Goal: Task Accomplishment & Management: Manage account settings

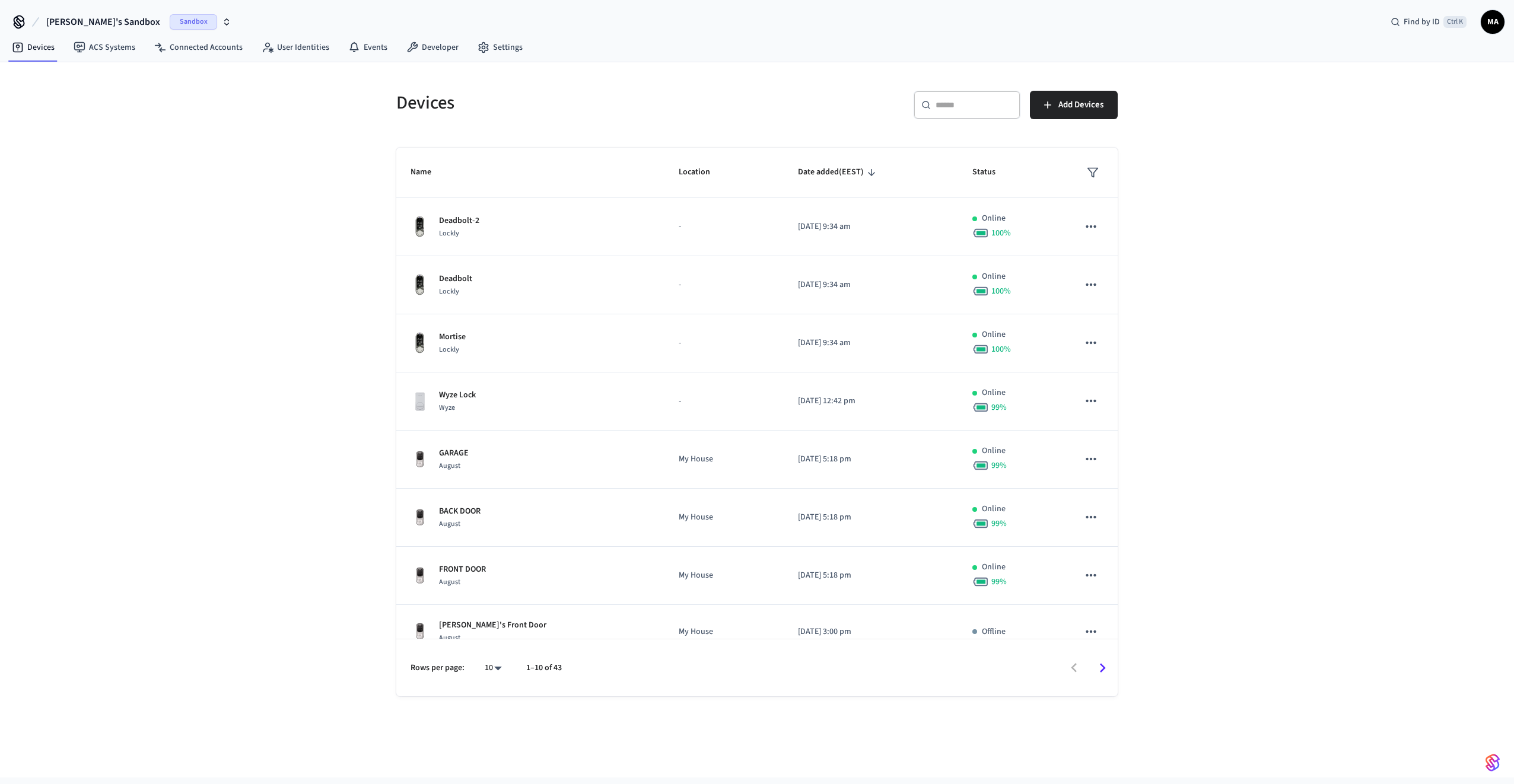
click at [976, 111] on input "text" at bounding box center [974, 105] width 77 height 12
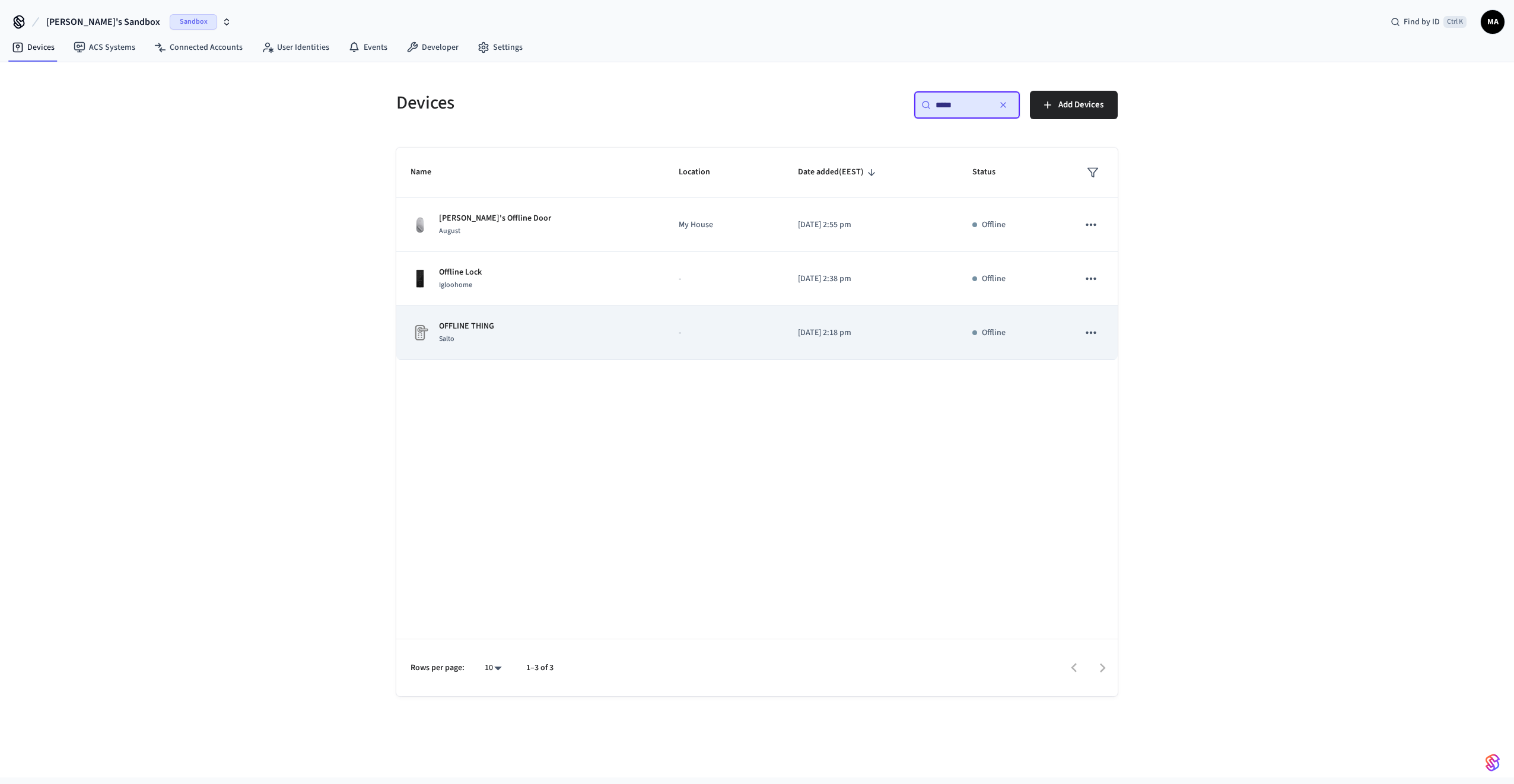
type input "*****"
click at [495, 334] on div "OFFLINE THING Salto" at bounding box center [530, 333] width 240 height 25
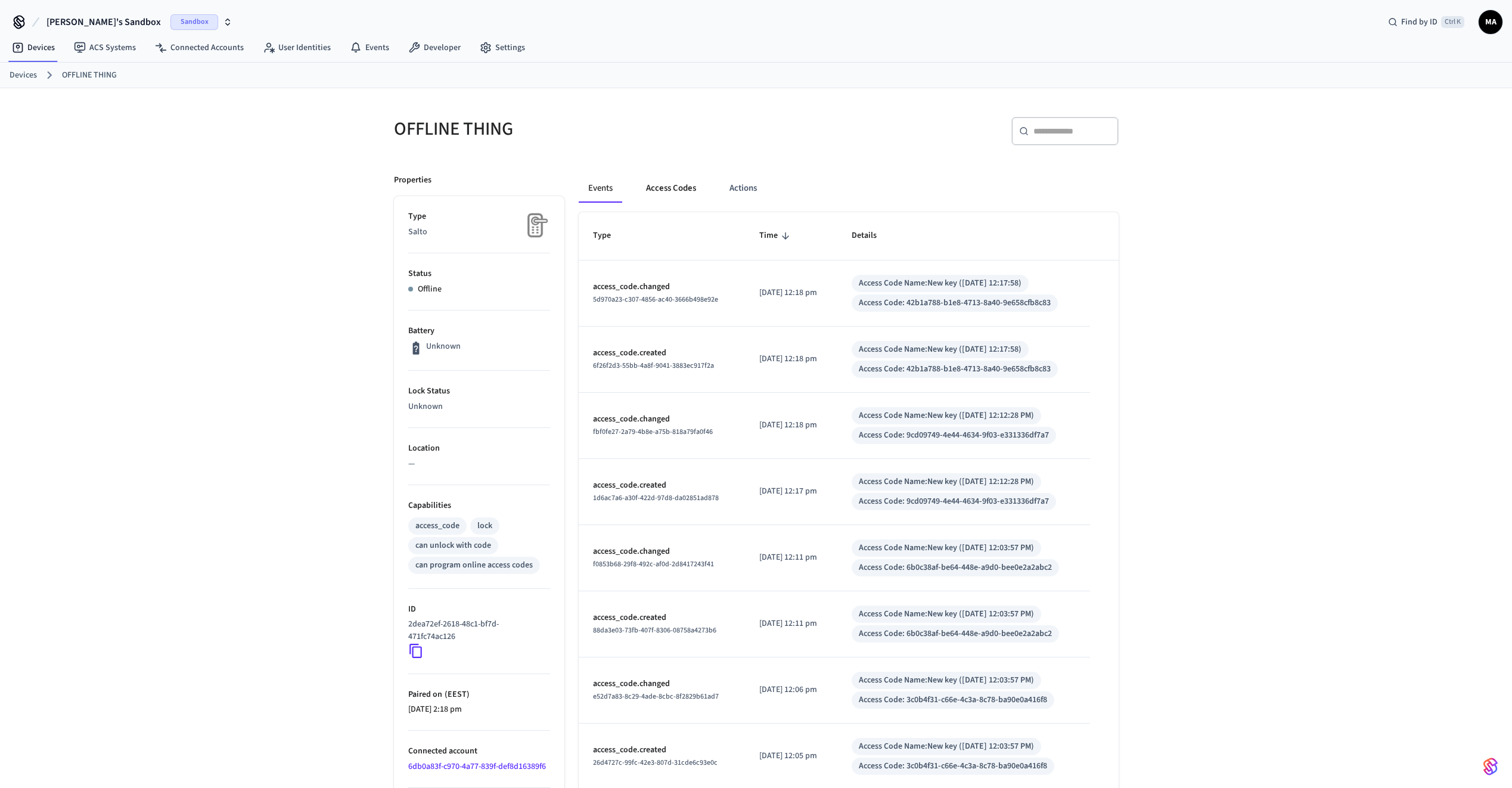
click at [682, 187] on button "Access Codes" at bounding box center [671, 188] width 69 height 29
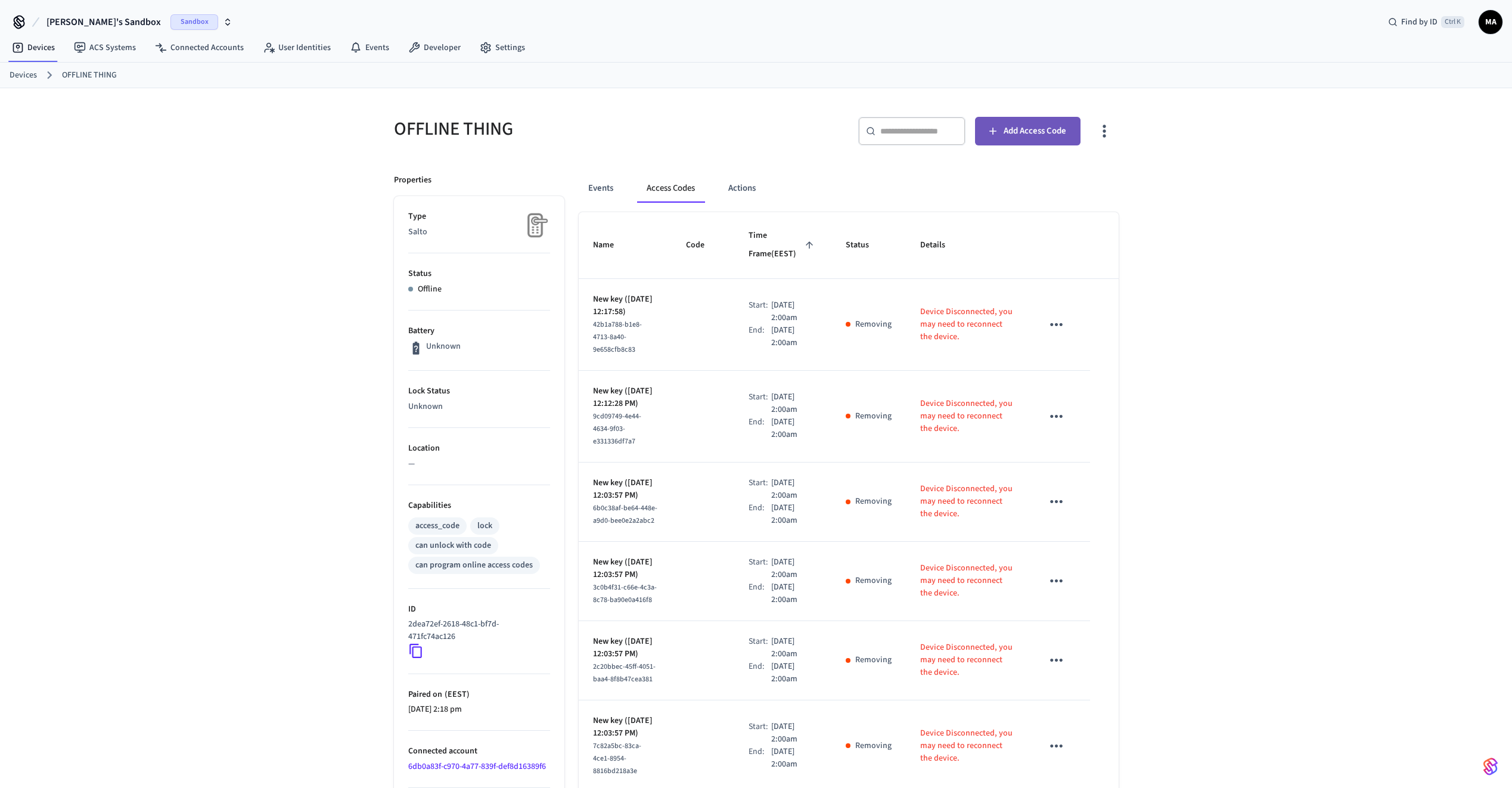
click at [1022, 139] on span "Add Access Code" at bounding box center [1034, 131] width 62 height 15
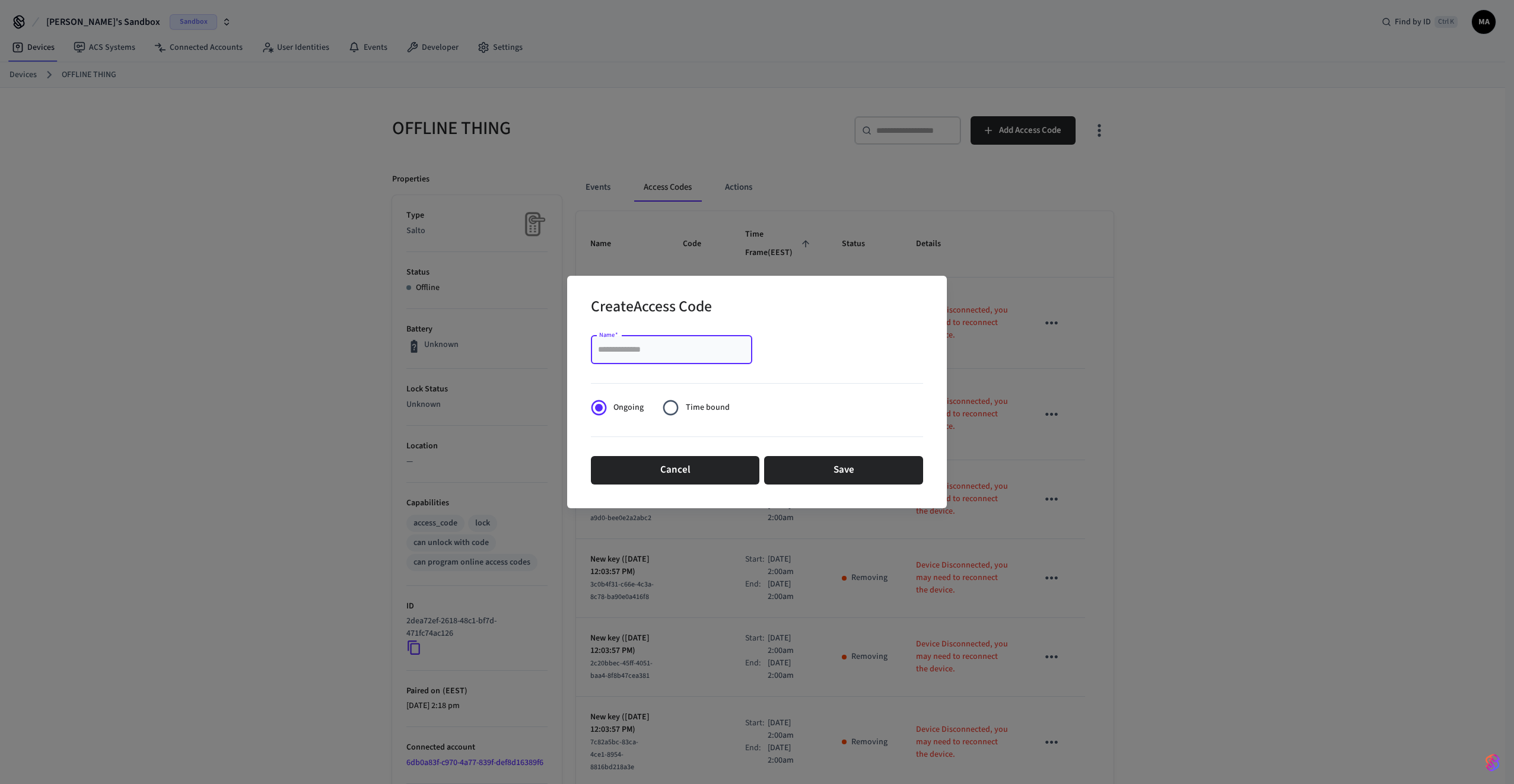
click at [676, 350] on input "Name   *" at bounding box center [672, 350] width 147 height 12
type input "****"
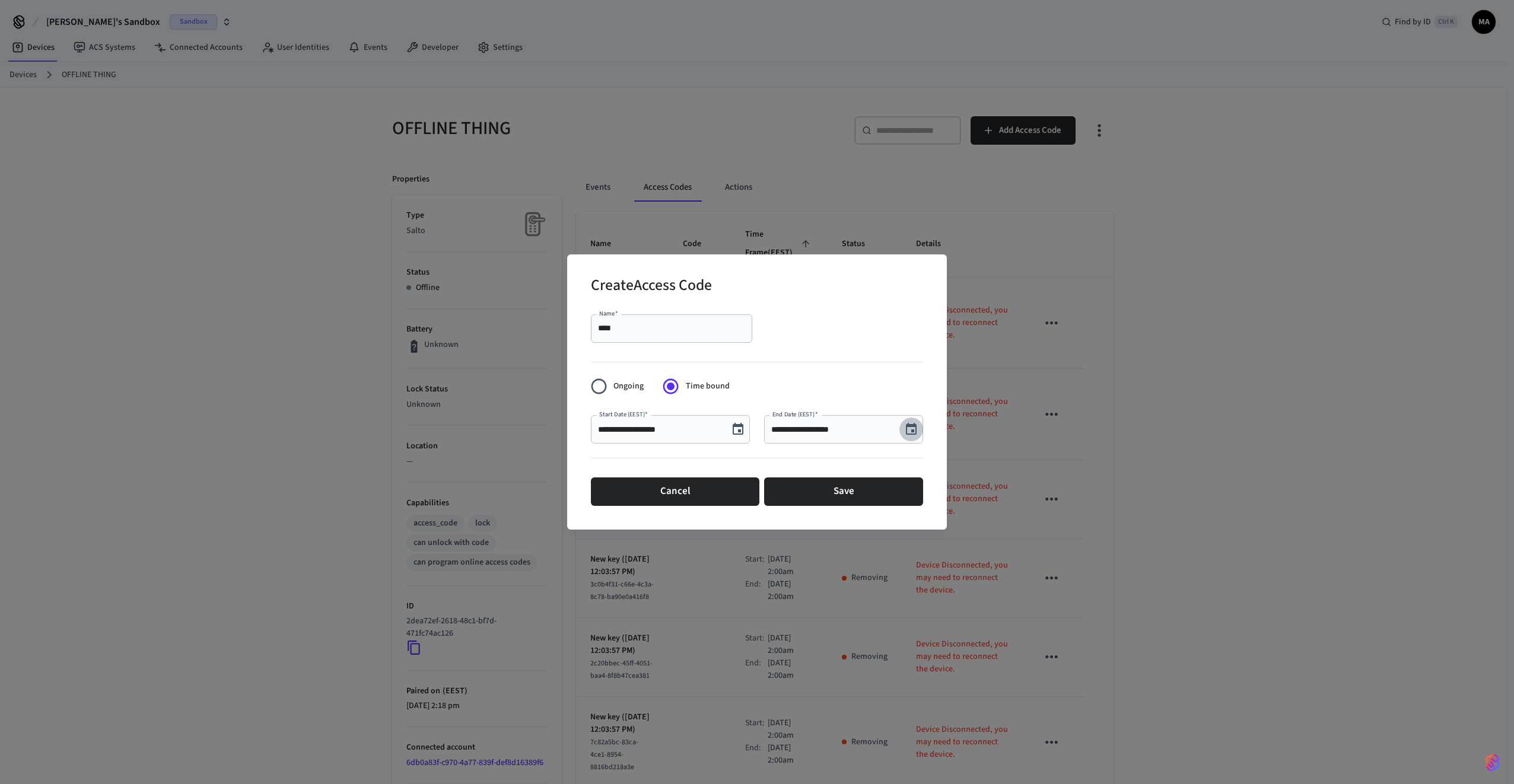
click at [913, 423] on icon "Choose date, selected date is Sep 11, 2025" at bounding box center [911, 429] width 14 height 14
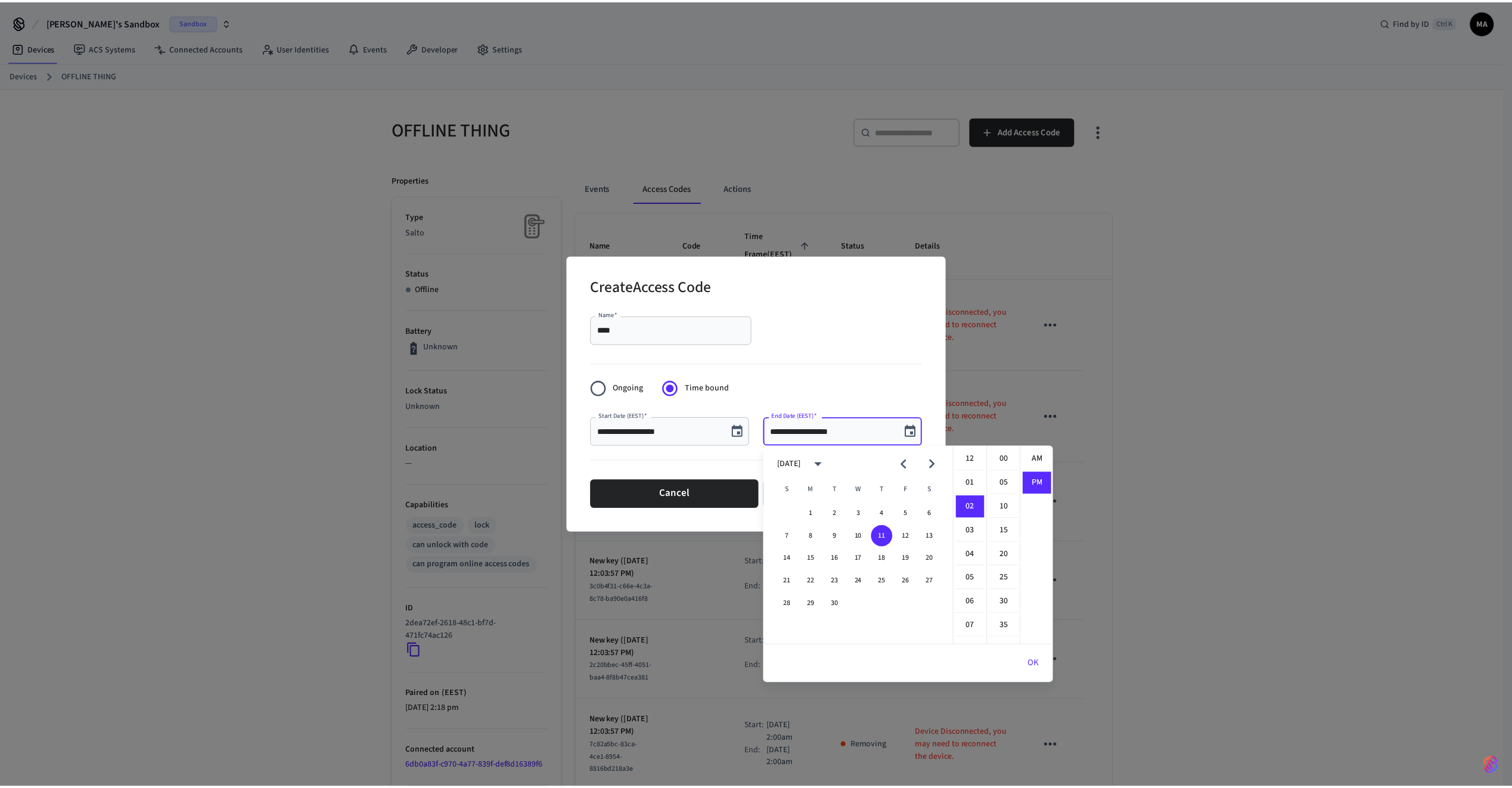
scroll to position [22, 0]
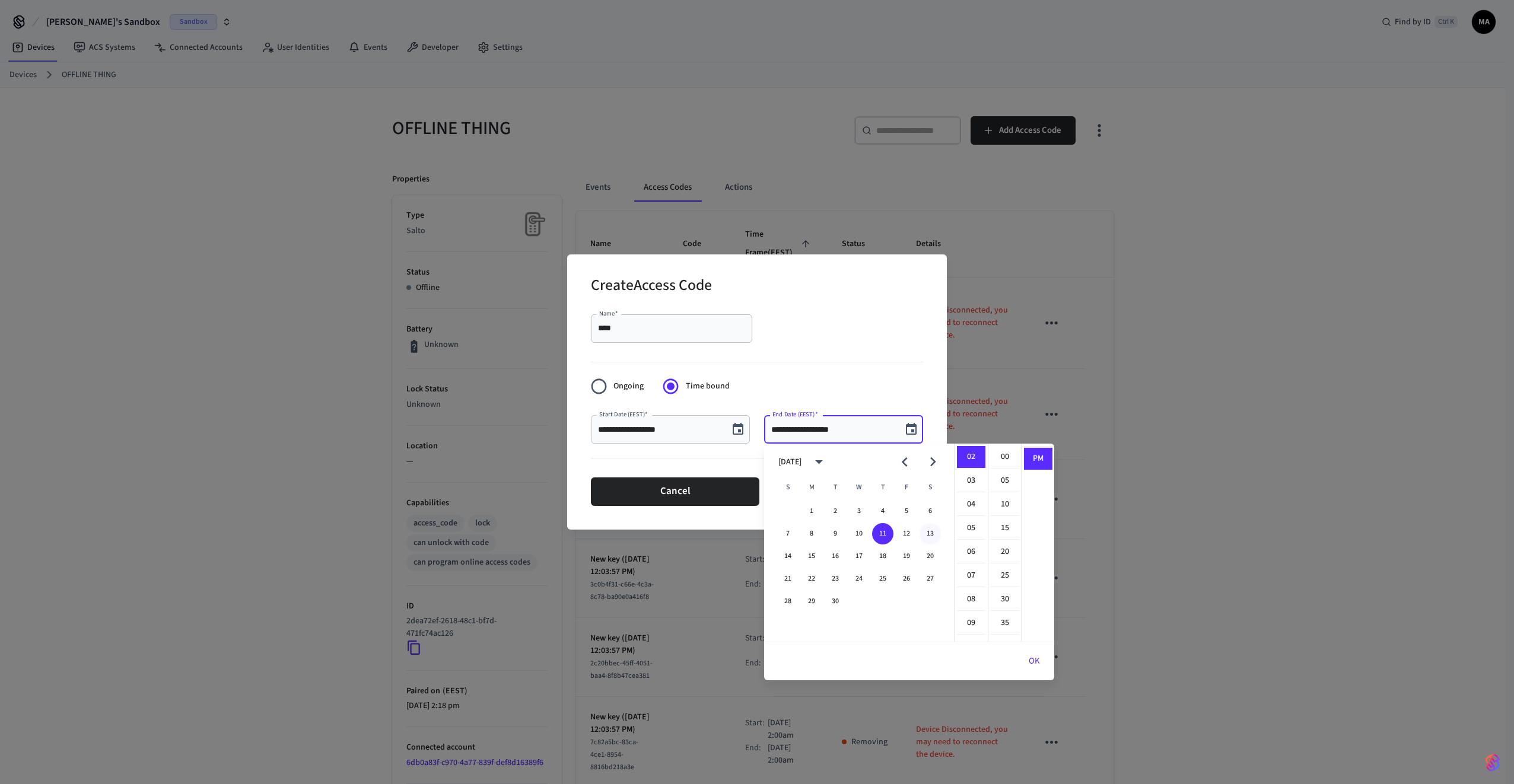
click at [932, 530] on button "13" at bounding box center [930, 534] width 21 height 21
type input "**********"
click at [709, 516] on div "**********" at bounding box center [757, 392] width 380 height 275
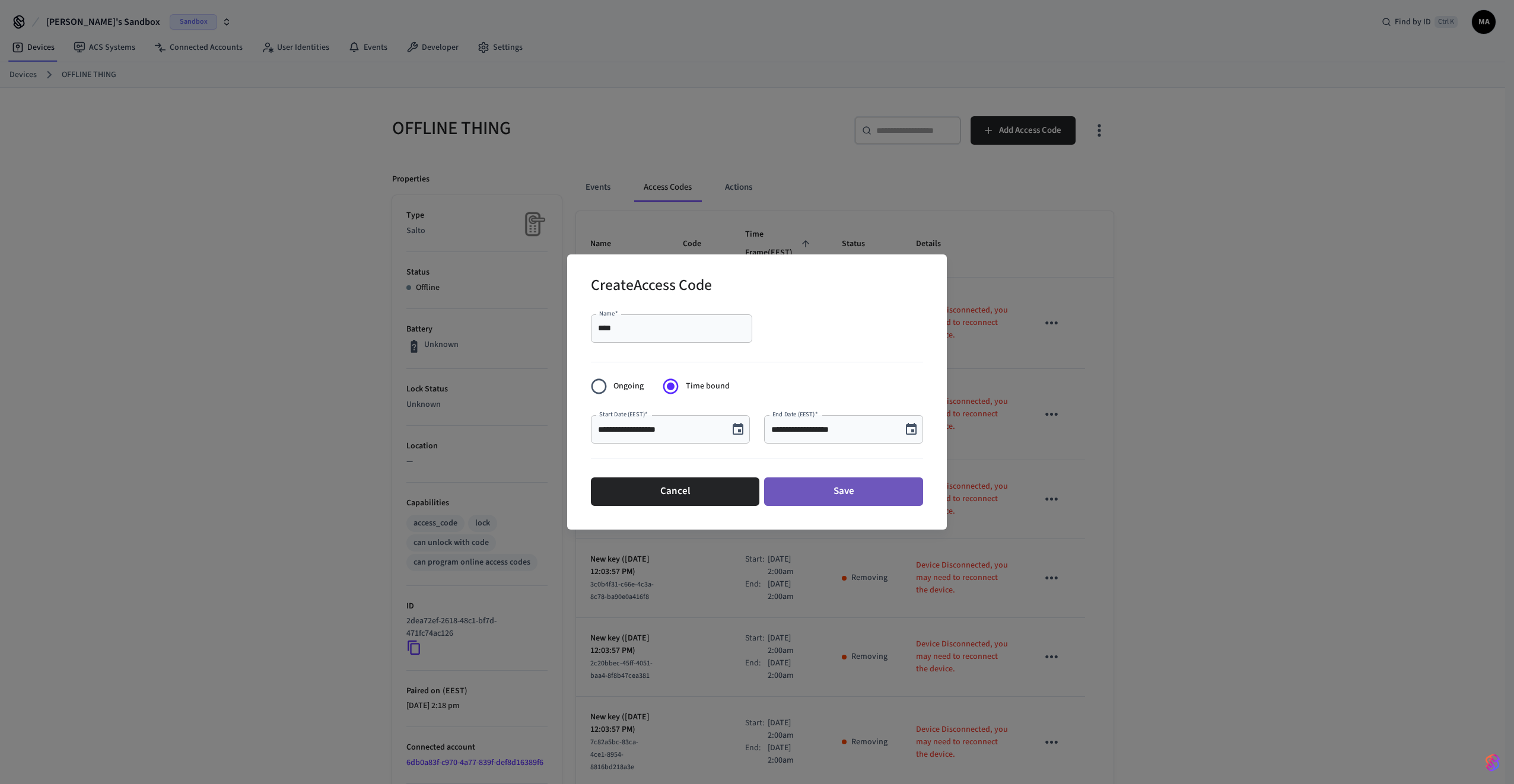
click at [823, 491] on button "Save" at bounding box center [844, 492] width 159 height 29
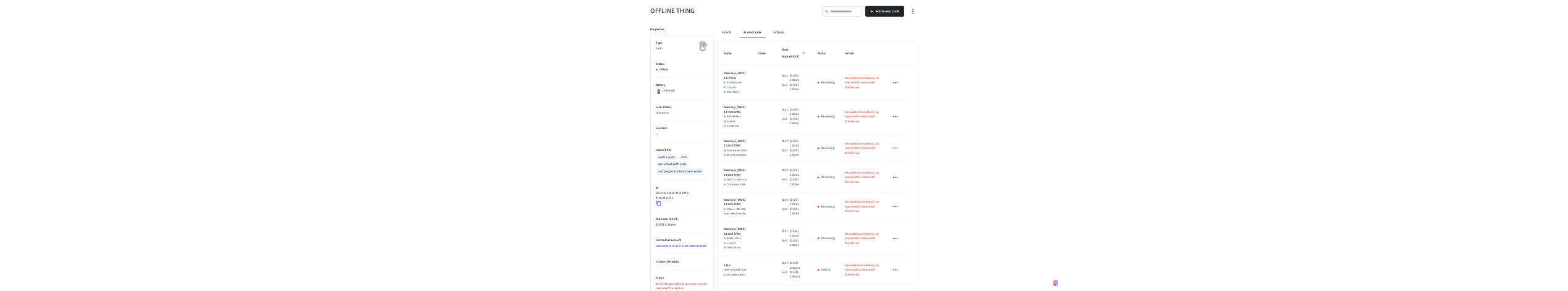
scroll to position [118, 0]
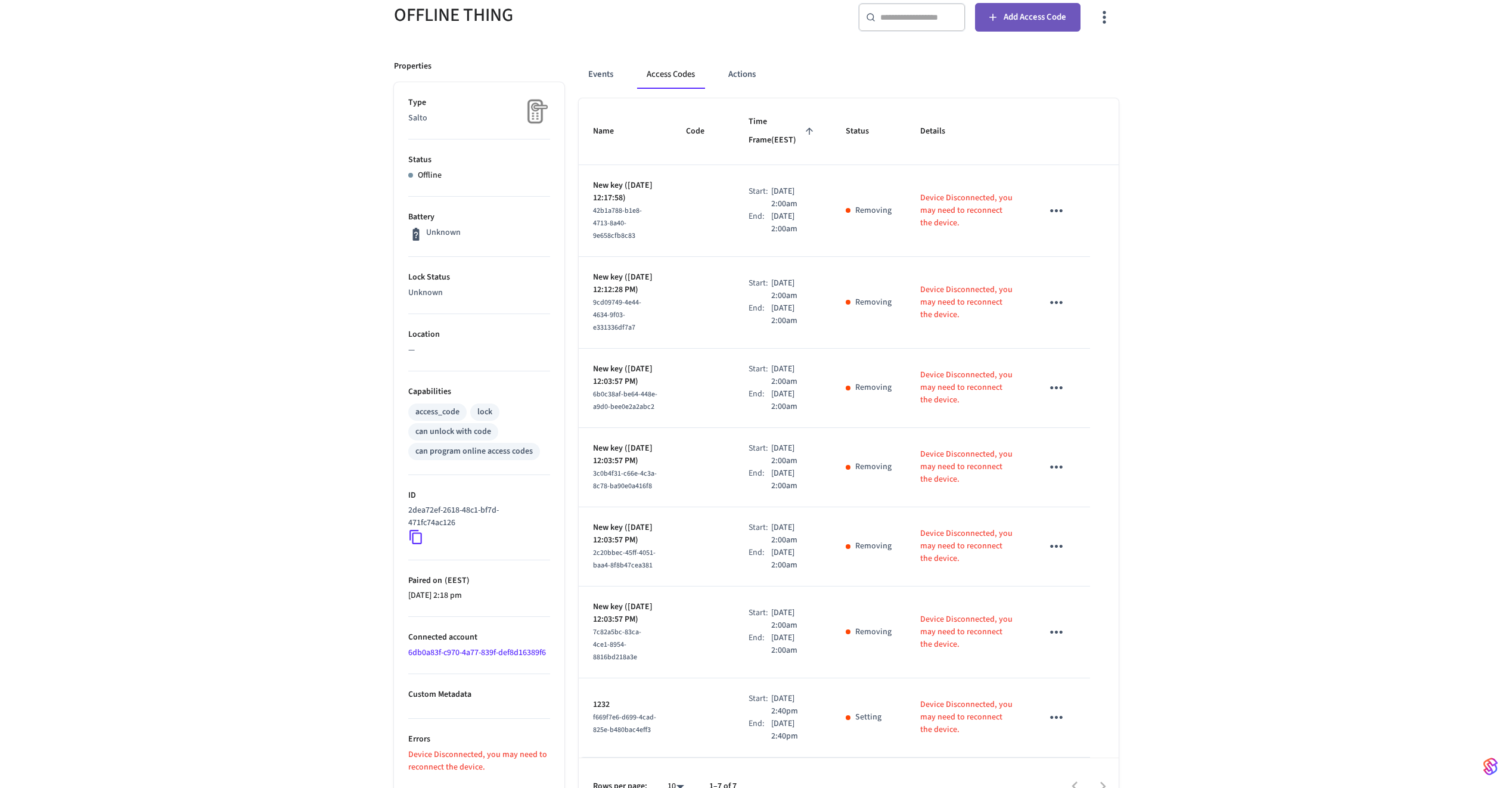
click at [1021, 18] on span "Add Access Code" at bounding box center [1034, 17] width 62 height 15
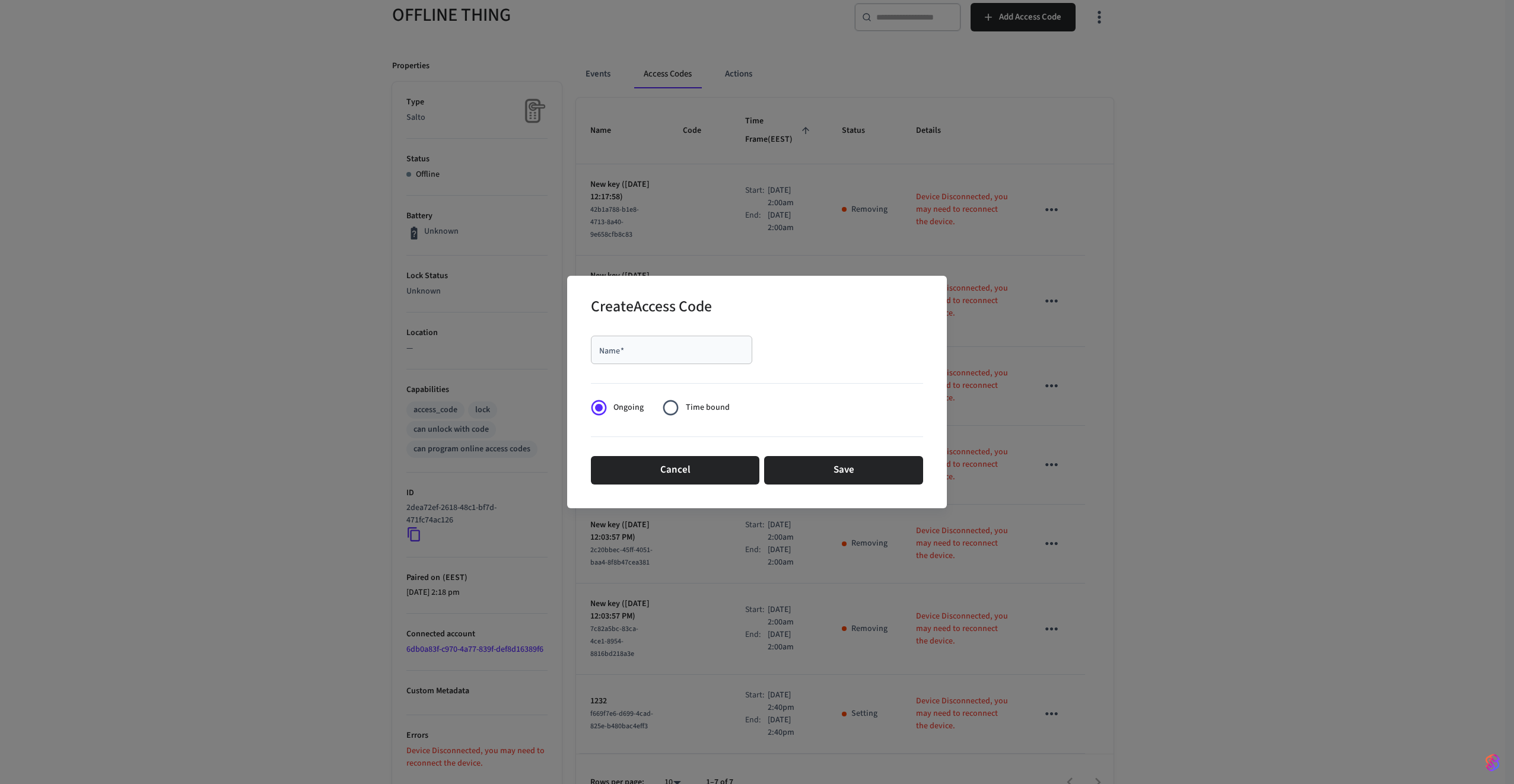
click at [675, 352] on input "Name   *" at bounding box center [672, 350] width 147 height 12
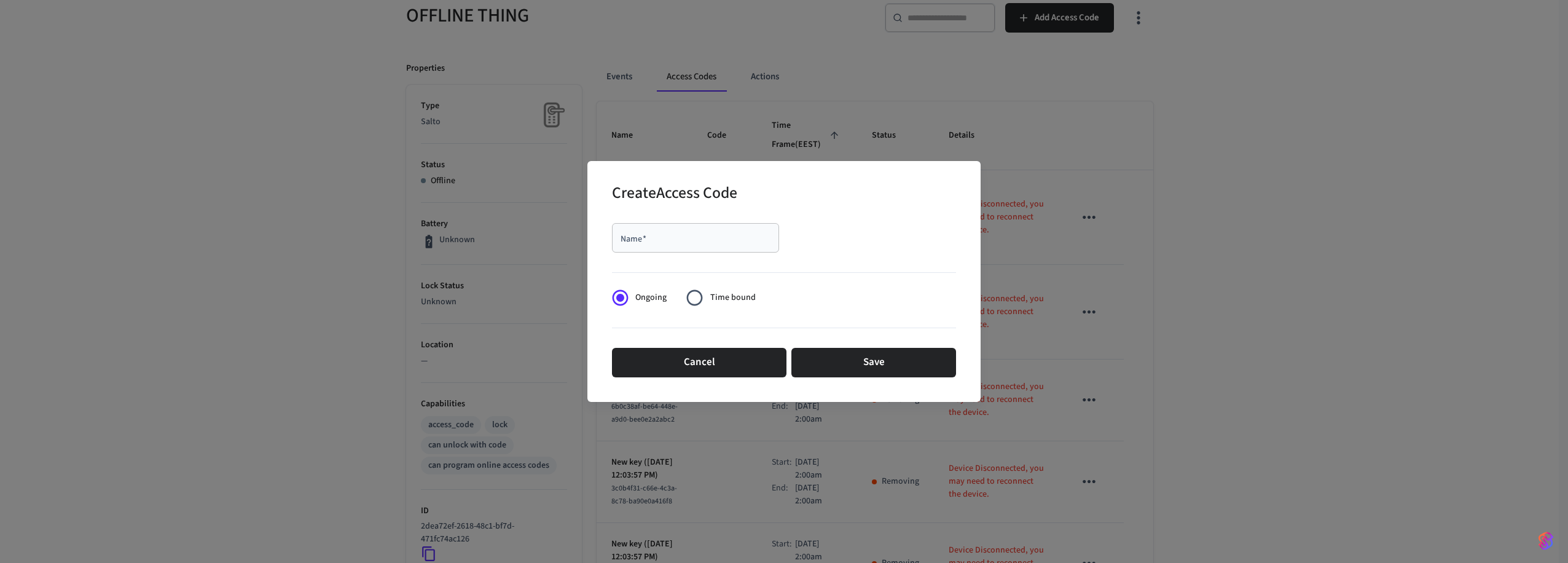
click at [654, 244] on div "Name   *" at bounding box center [695, 238] width 167 height 30
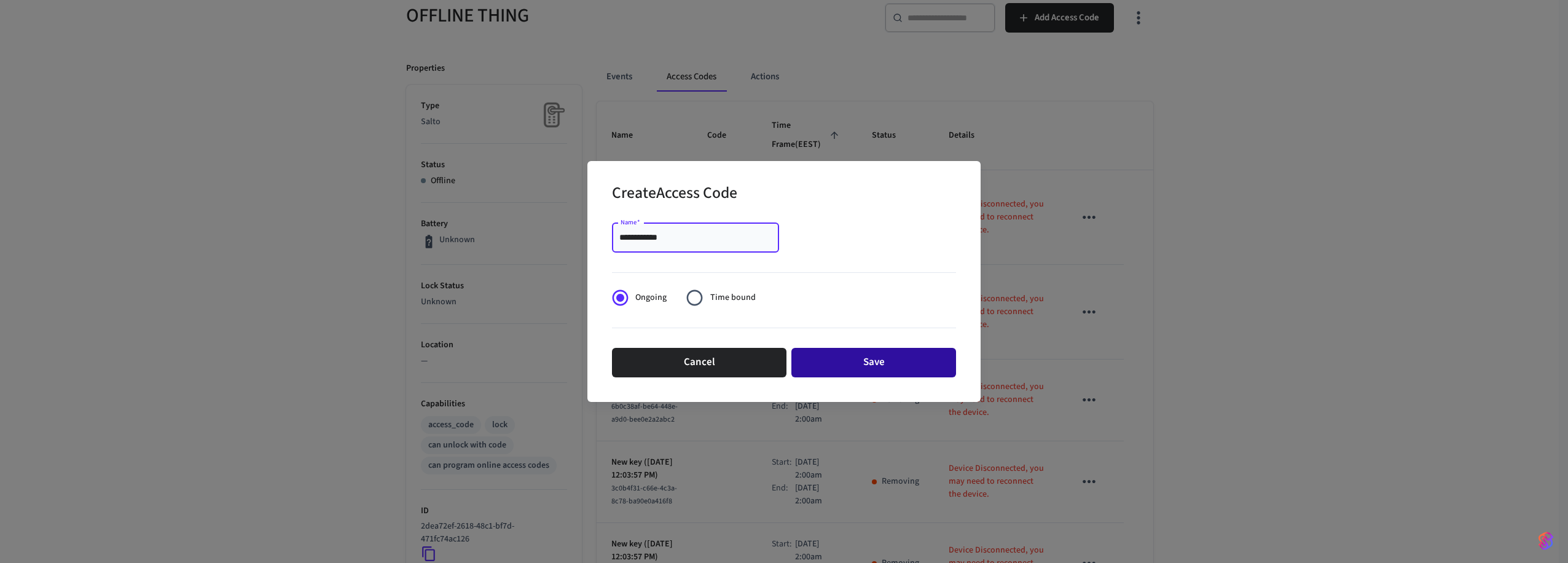
type input "**********"
click at [869, 366] on button "Save" at bounding box center [874, 363] width 164 height 30
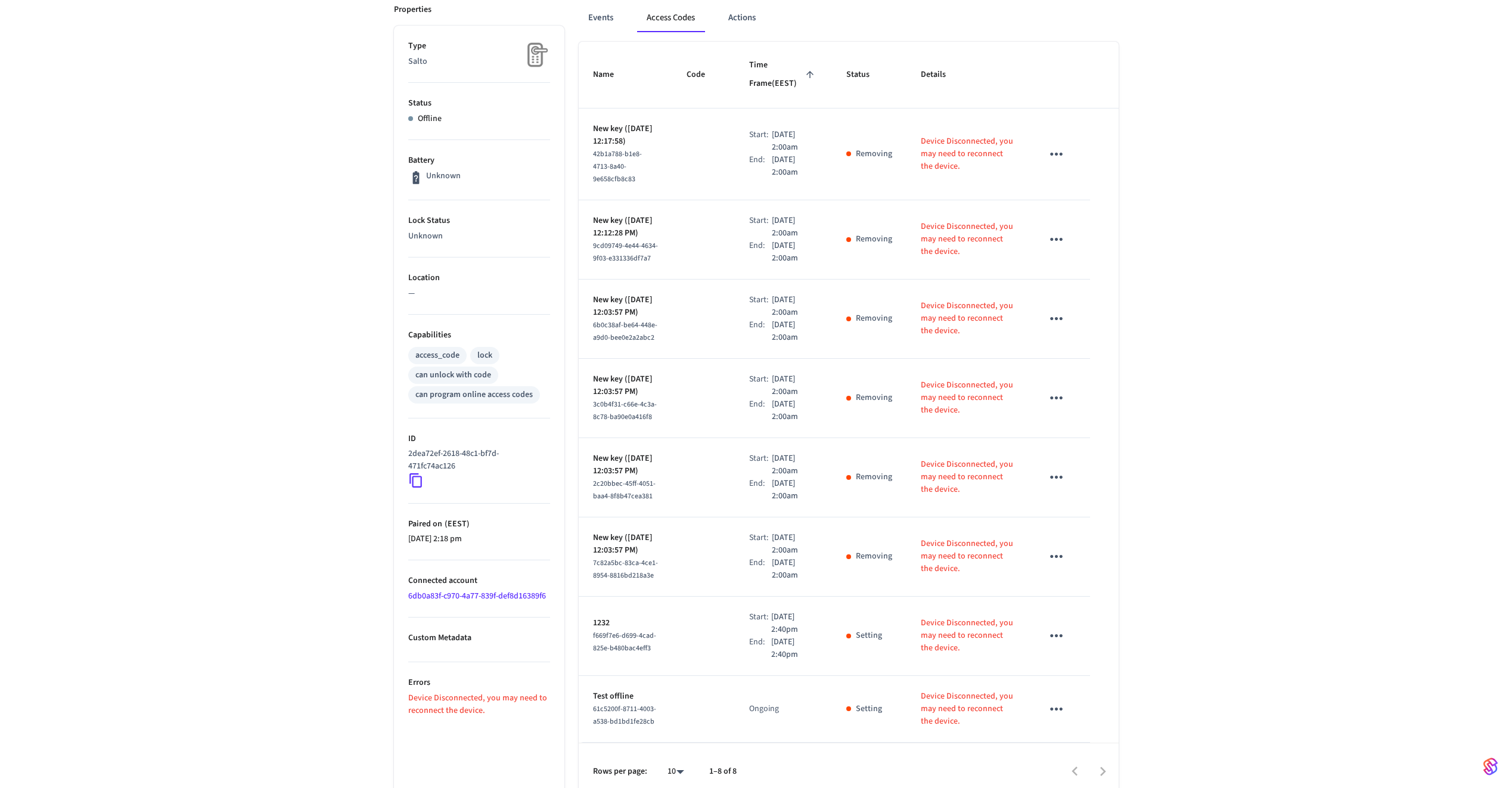
scroll to position [0, 0]
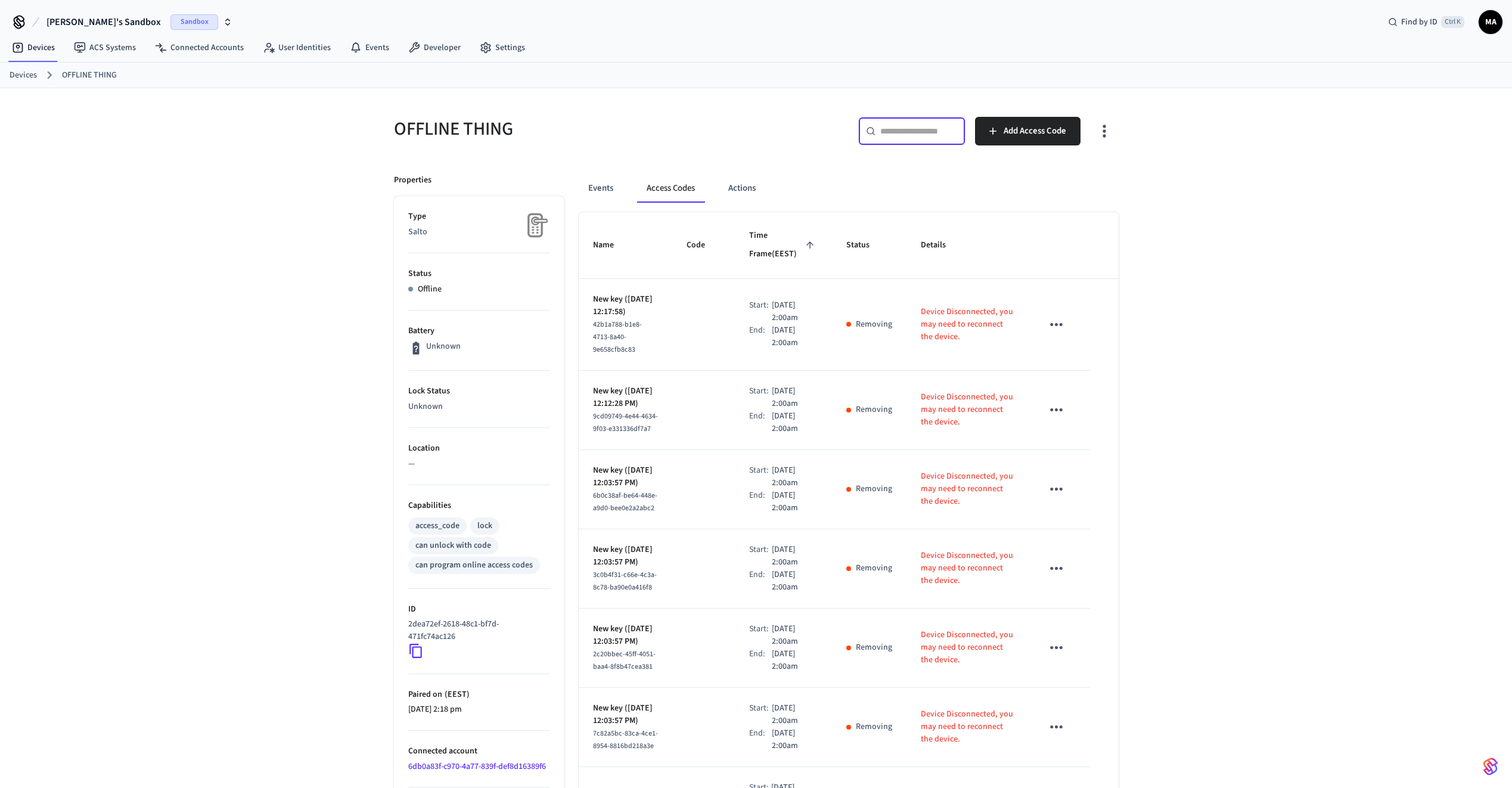
click at [931, 134] on input "text" at bounding box center [919, 131] width 77 height 12
click at [15, 74] on link "Devices" at bounding box center [24, 75] width 27 height 12
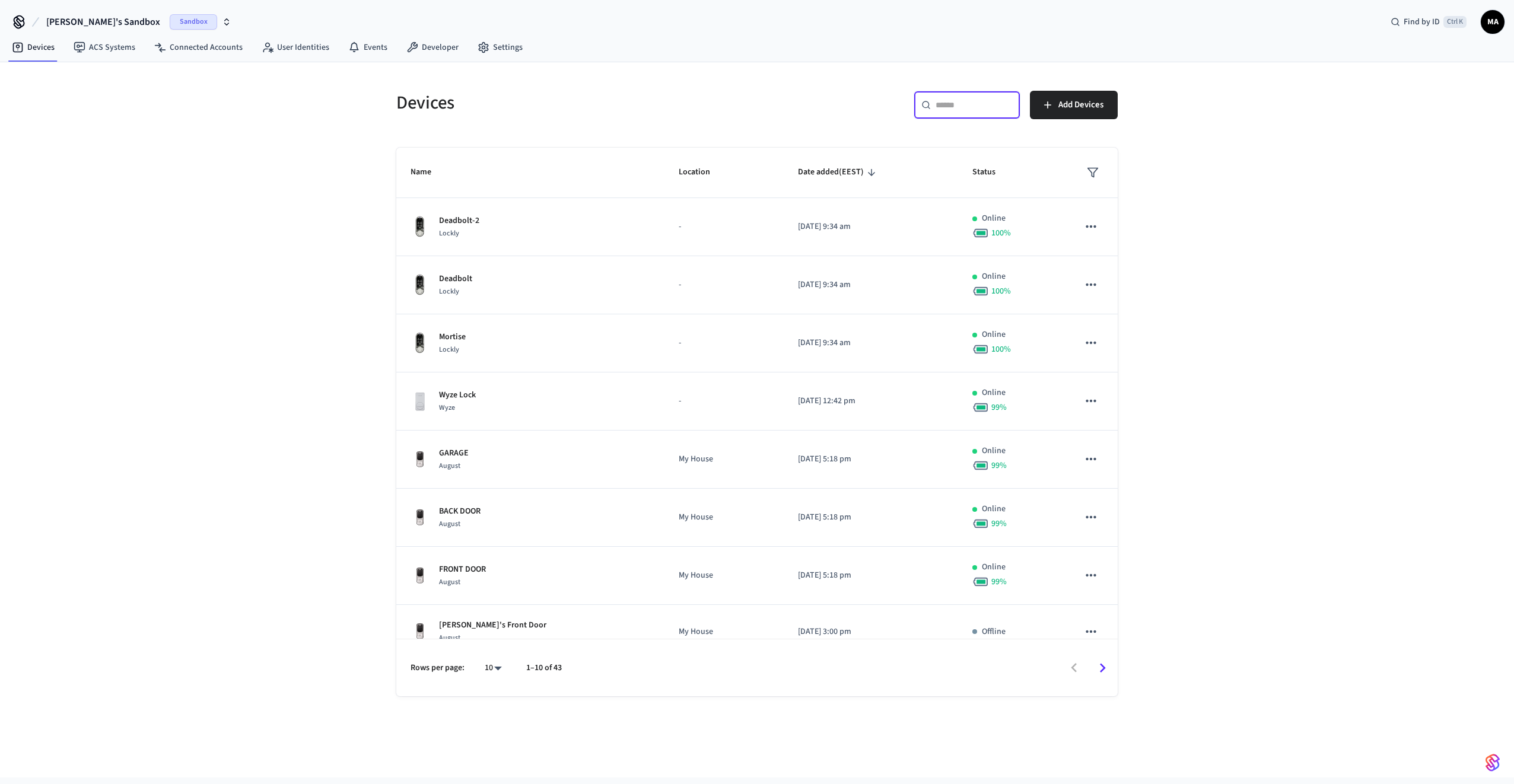
click at [950, 107] on input "text" at bounding box center [974, 105] width 77 height 12
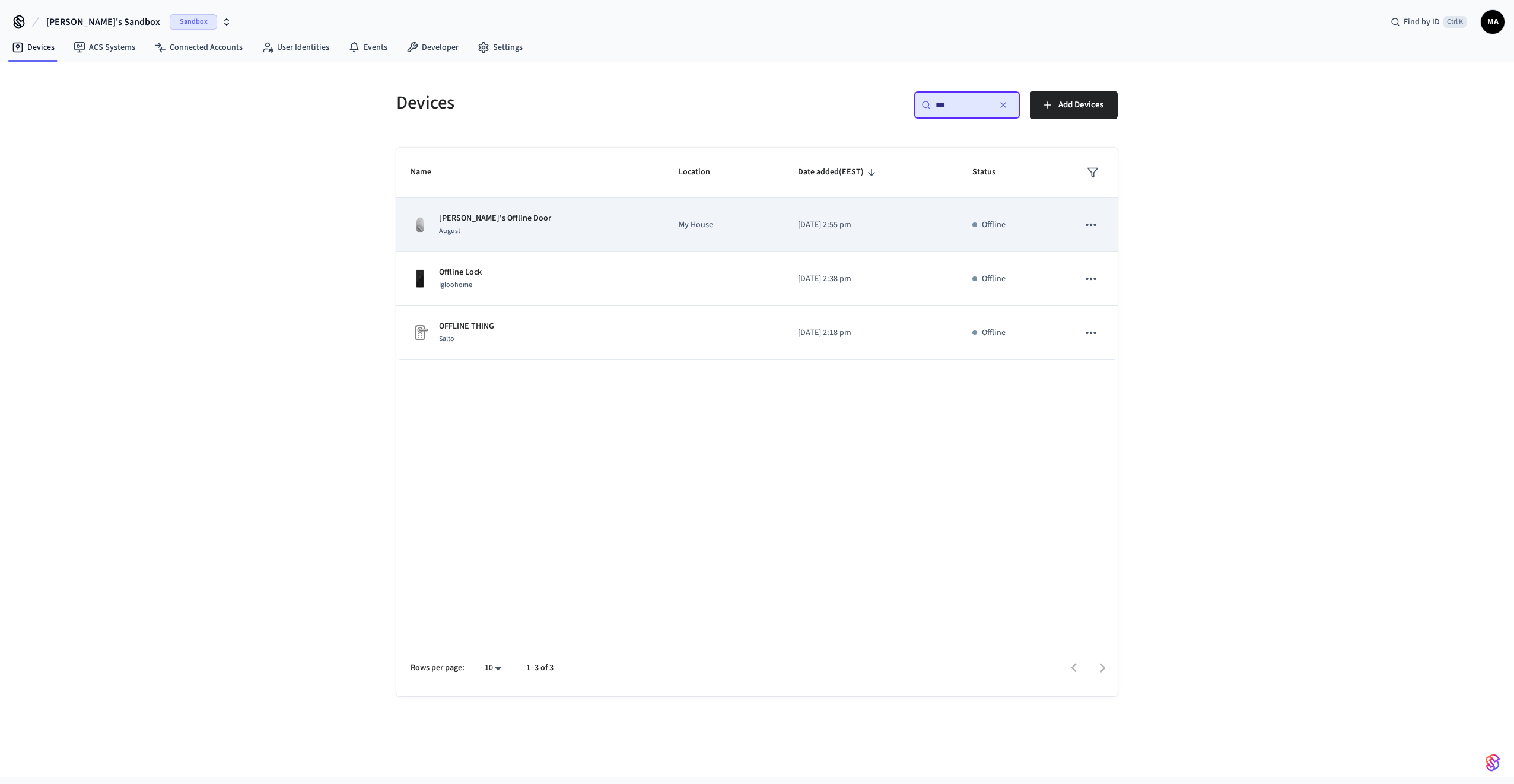
type input "***"
click at [489, 224] on p "[PERSON_NAME]'s Offline Door" at bounding box center [495, 218] width 112 height 12
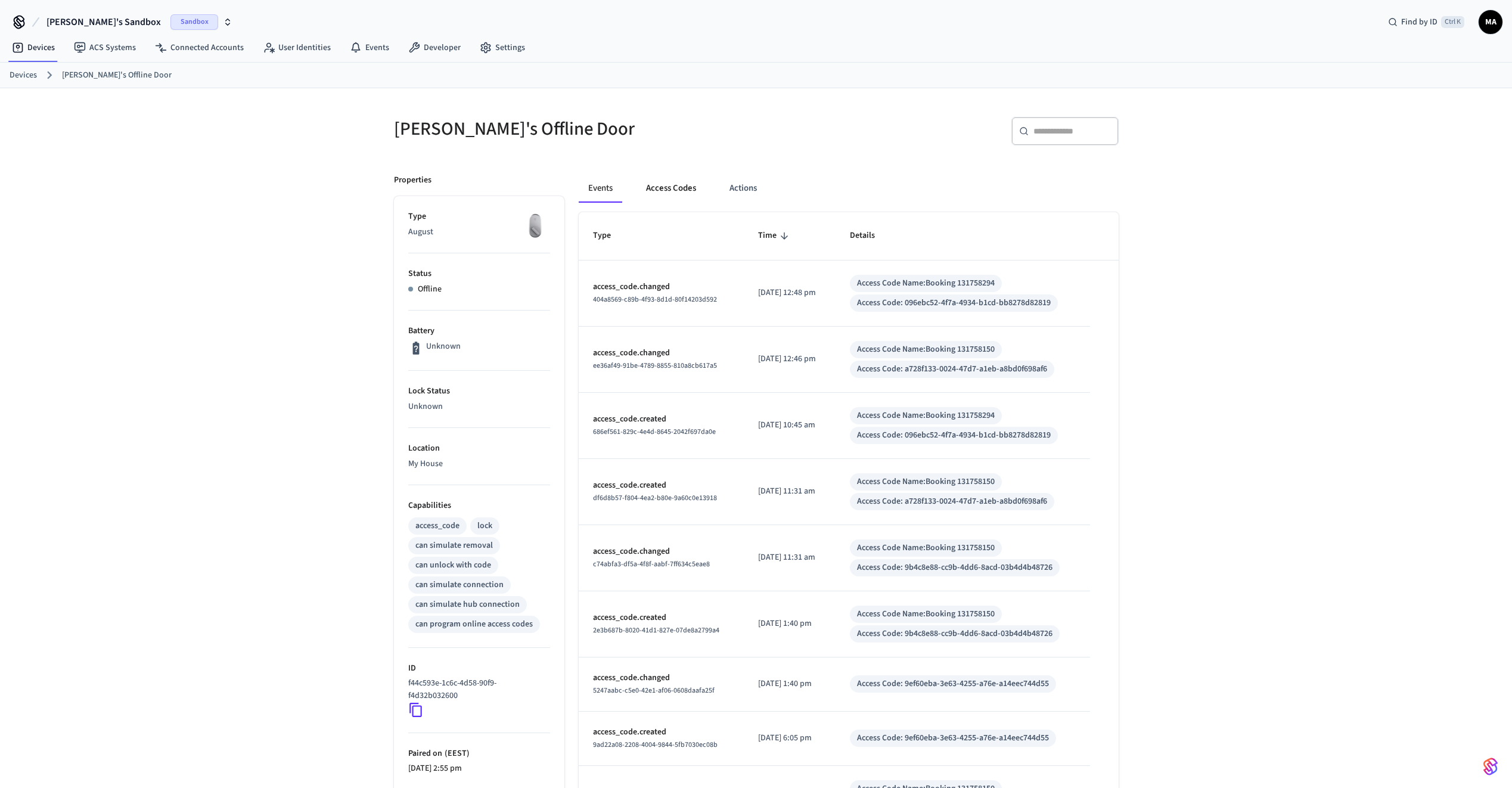
click at [680, 187] on button "Access Codes" at bounding box center [671, 188] width 69 height 29
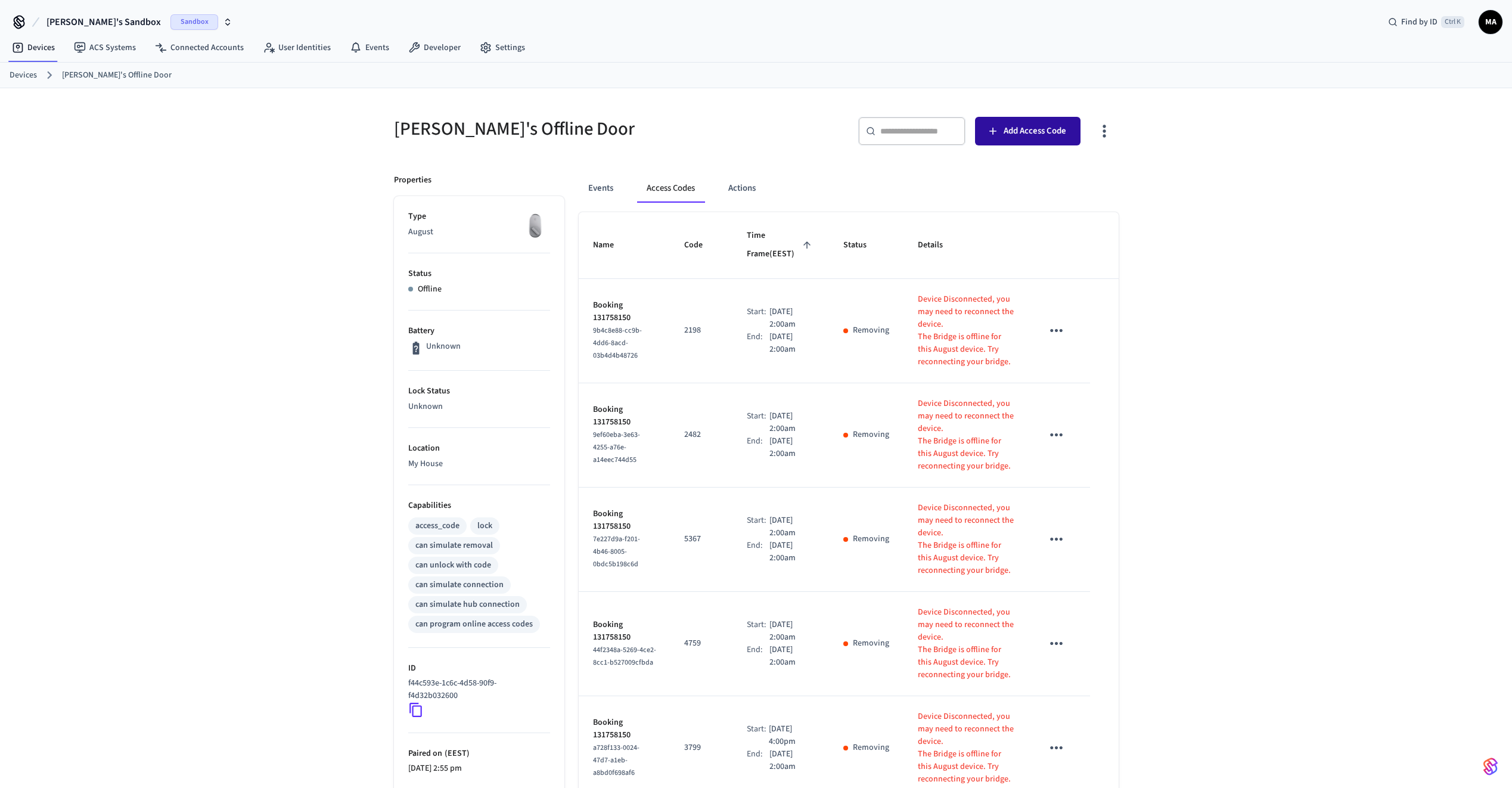
click at [1033, 125] on span "Add Access Code" at bounding box center [1034, 131] width 62 height 15
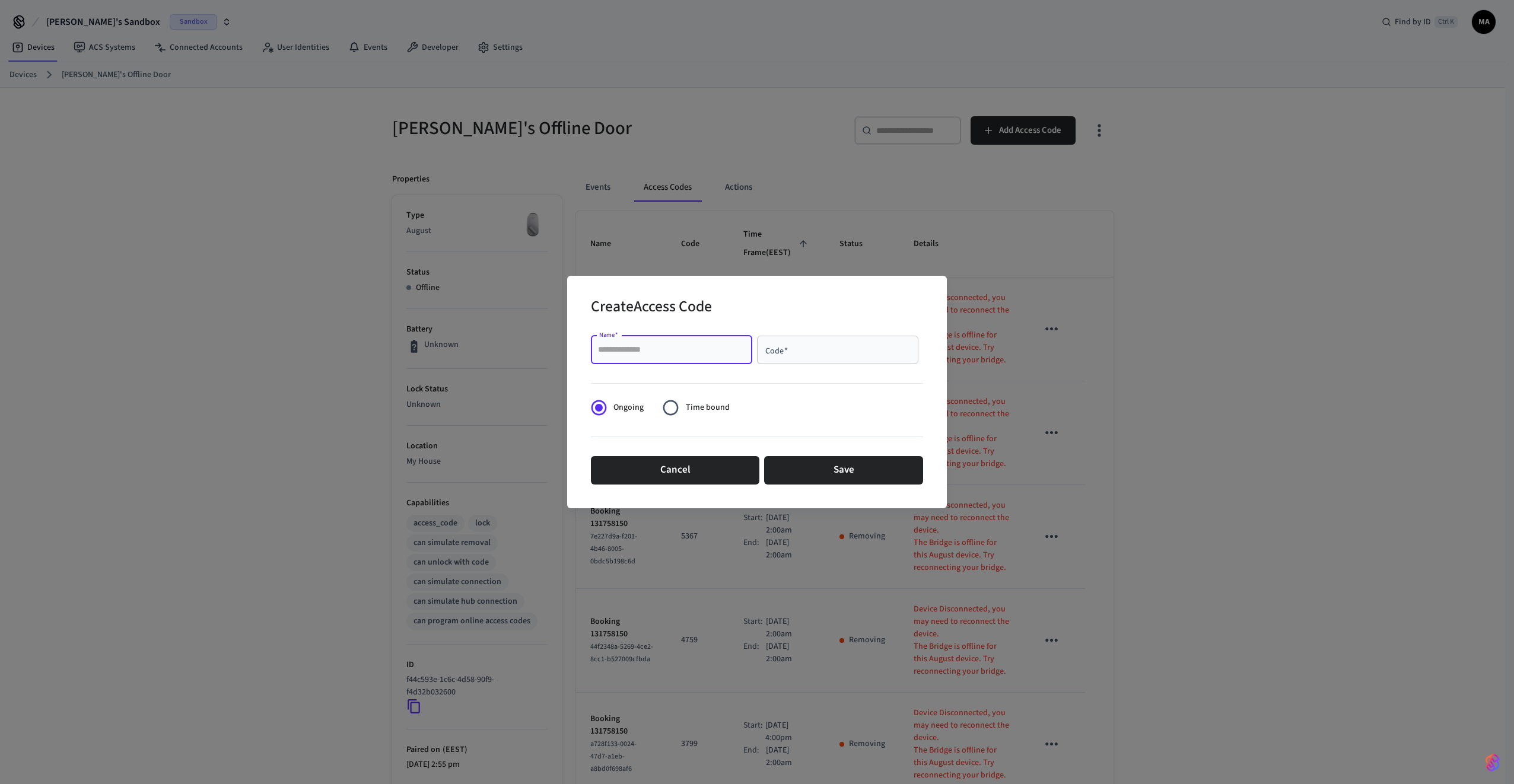
click at [669, 352] on input "Name   *" at bounding box center [672, 350] width 147 height 12
type input "****"
click at [794, 354] on input "Code   *" at bounding box center [838, 350] width 147 height 12
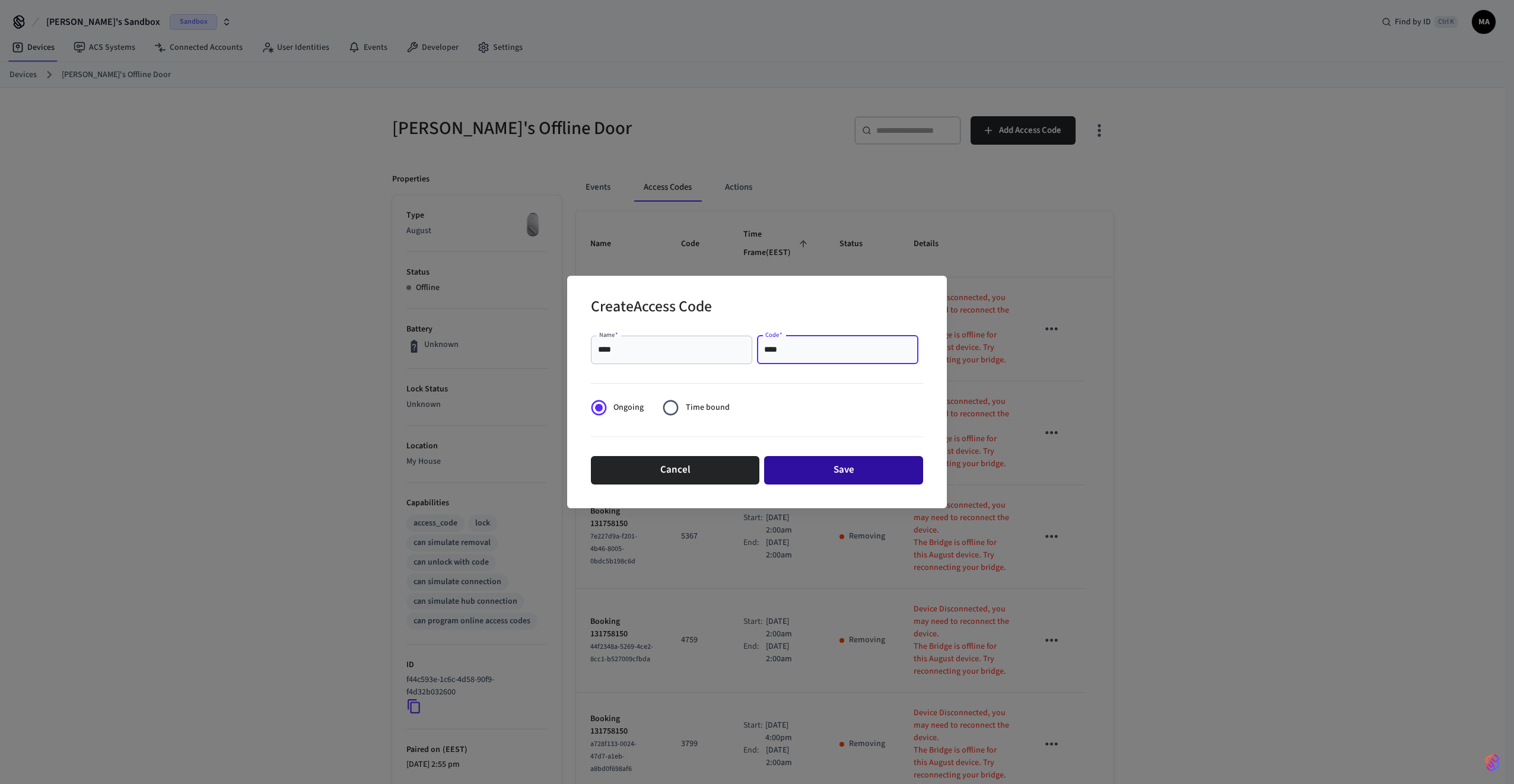
type input "****"
click at [827, 465] on button "Save" at bounding box center [844, 470] width 159 height 29
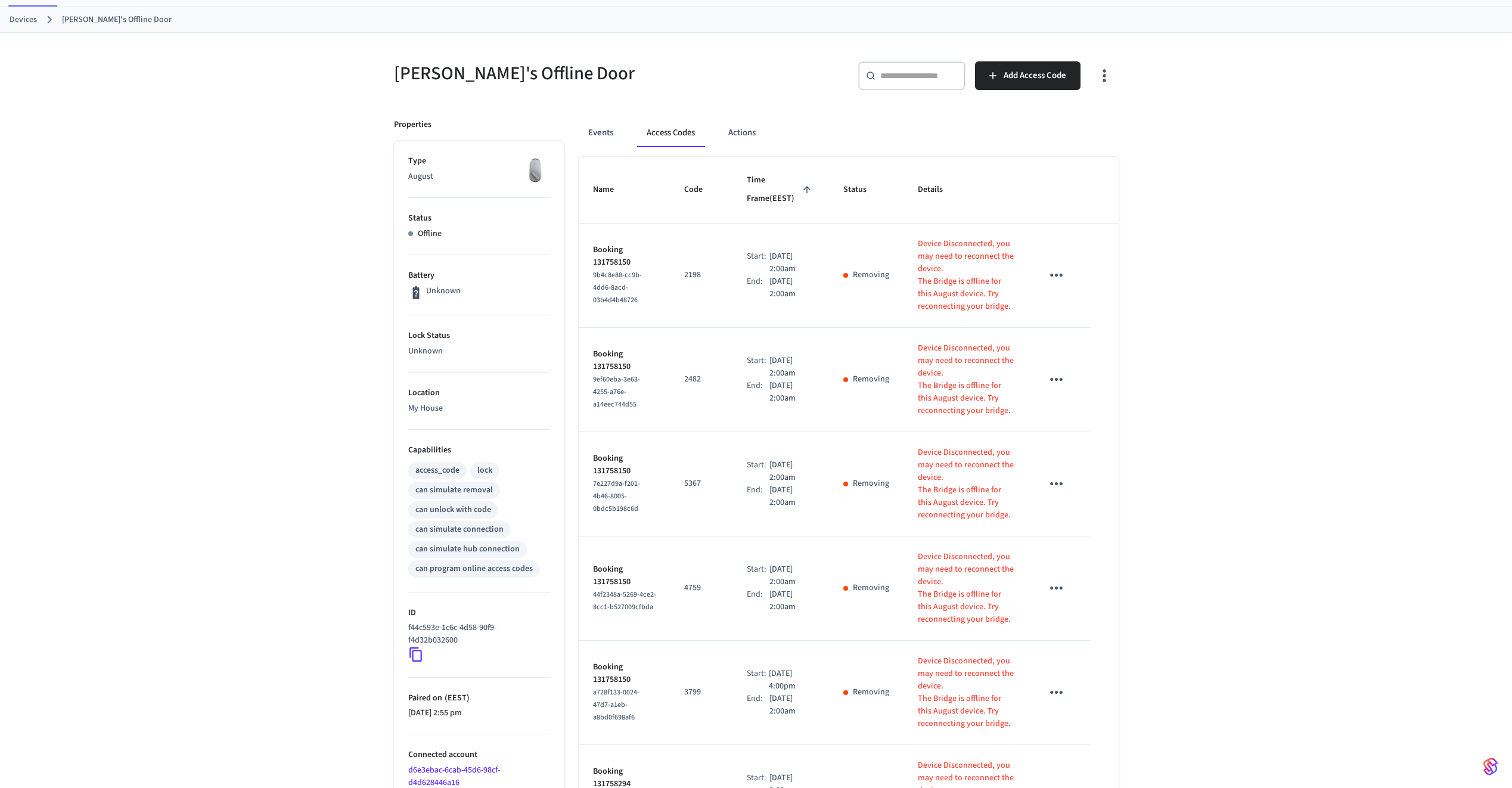
scroll to position [55, 0]
click at [411, 233] on div at bounding box center [410, 234] width 5 height 5
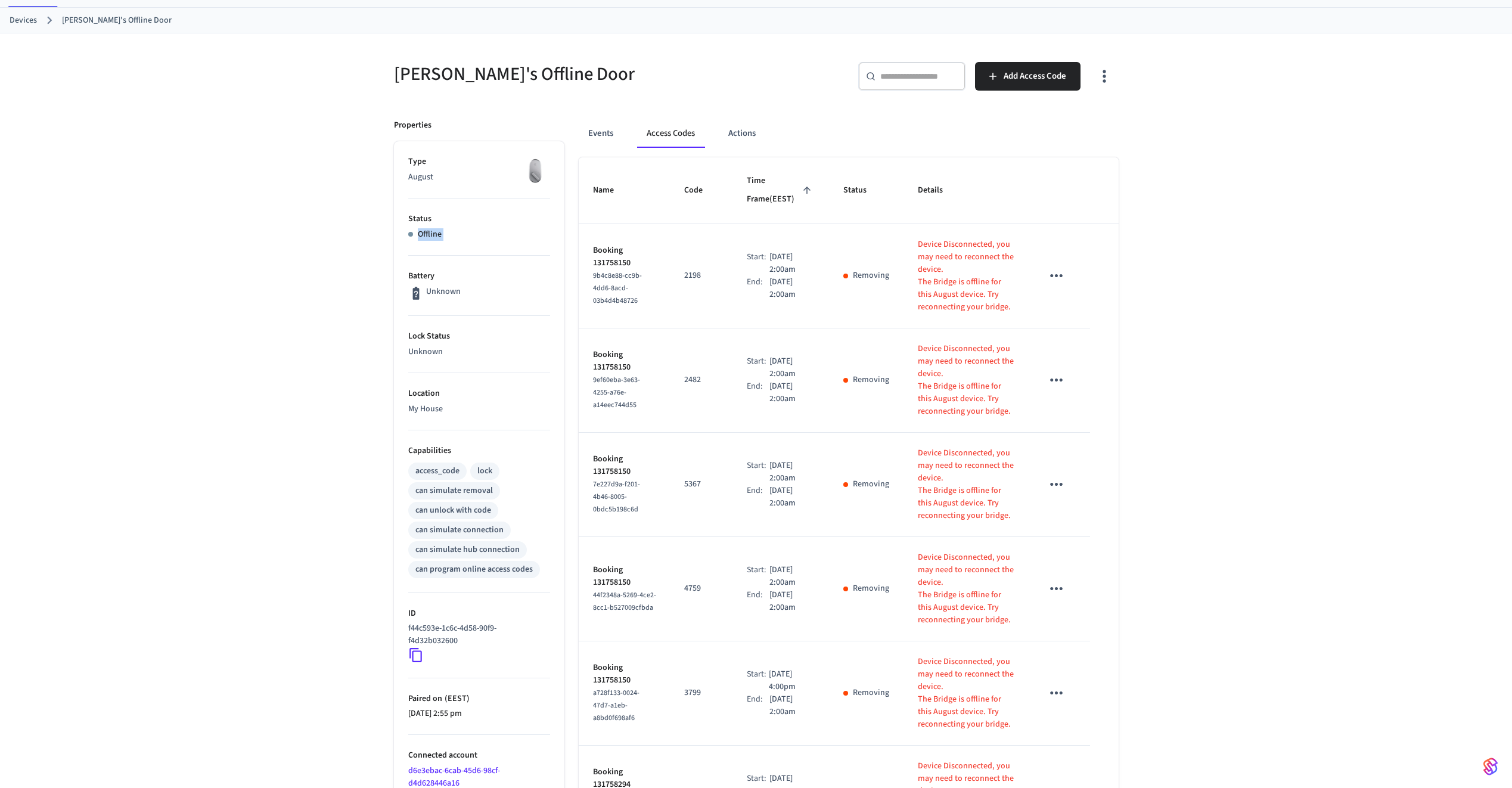
drag, startPoint x: 411, startPoint y: 233, endPoint x: 443, endPoint y: 236, distance: 32.1
click at [443, 236] on div "Offline" at bounding box center [478, 235] width 142 height 12
drag, startPoint x: 443, startPoint y: 236, endPoint x: 317, endPoint y: 231, distance: 126.1
click at [317, 231] on div "Frodo's Offline Door ​ ​ Add Access Code Properties Type August Status Offline …" at bounding box center [756, 523] width 1512 height 979
click at [30, 21] on link "Devices" at bounding box center [24, 21] width 27 height 12
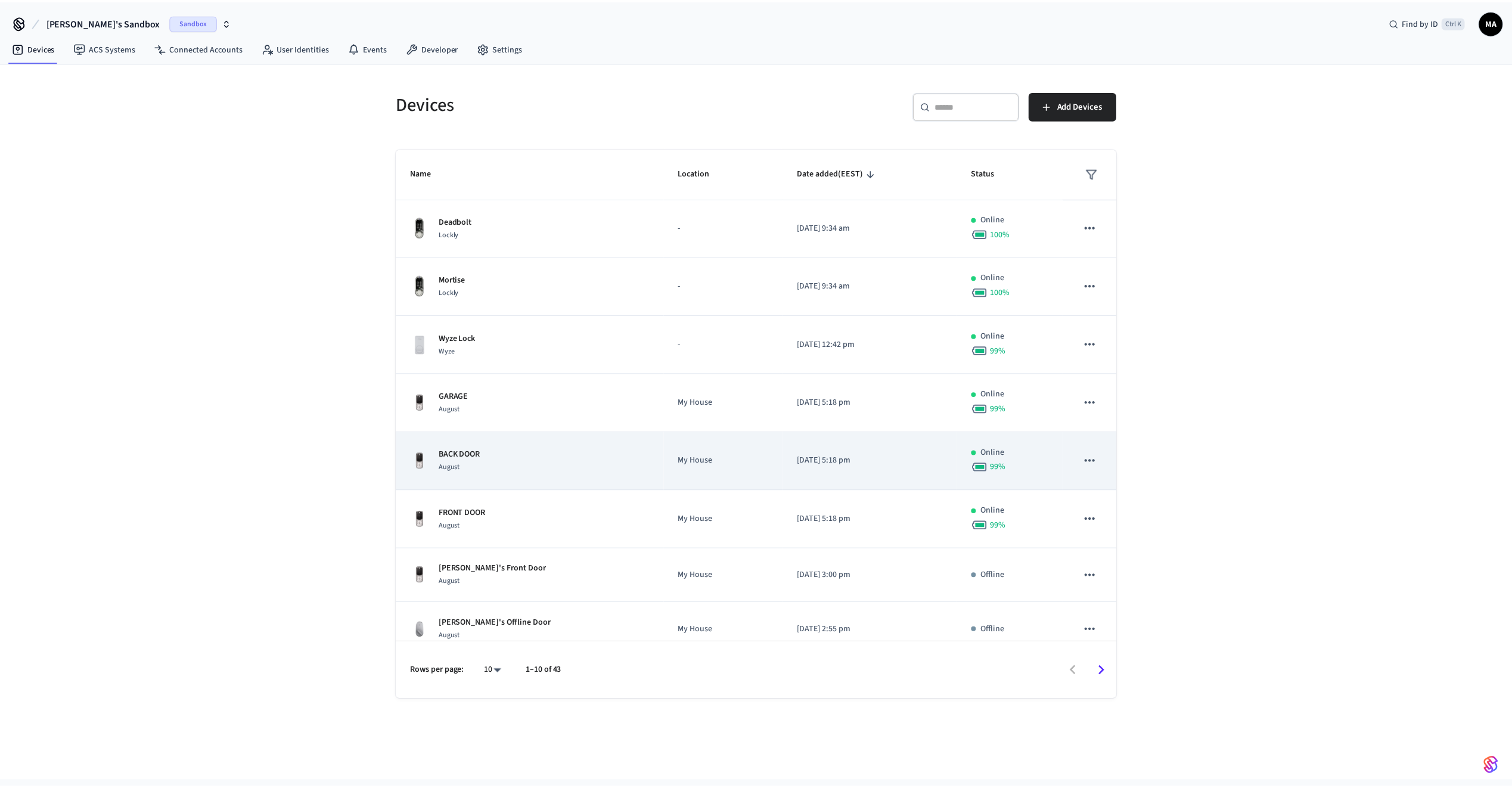
scroll to position [62, 0]
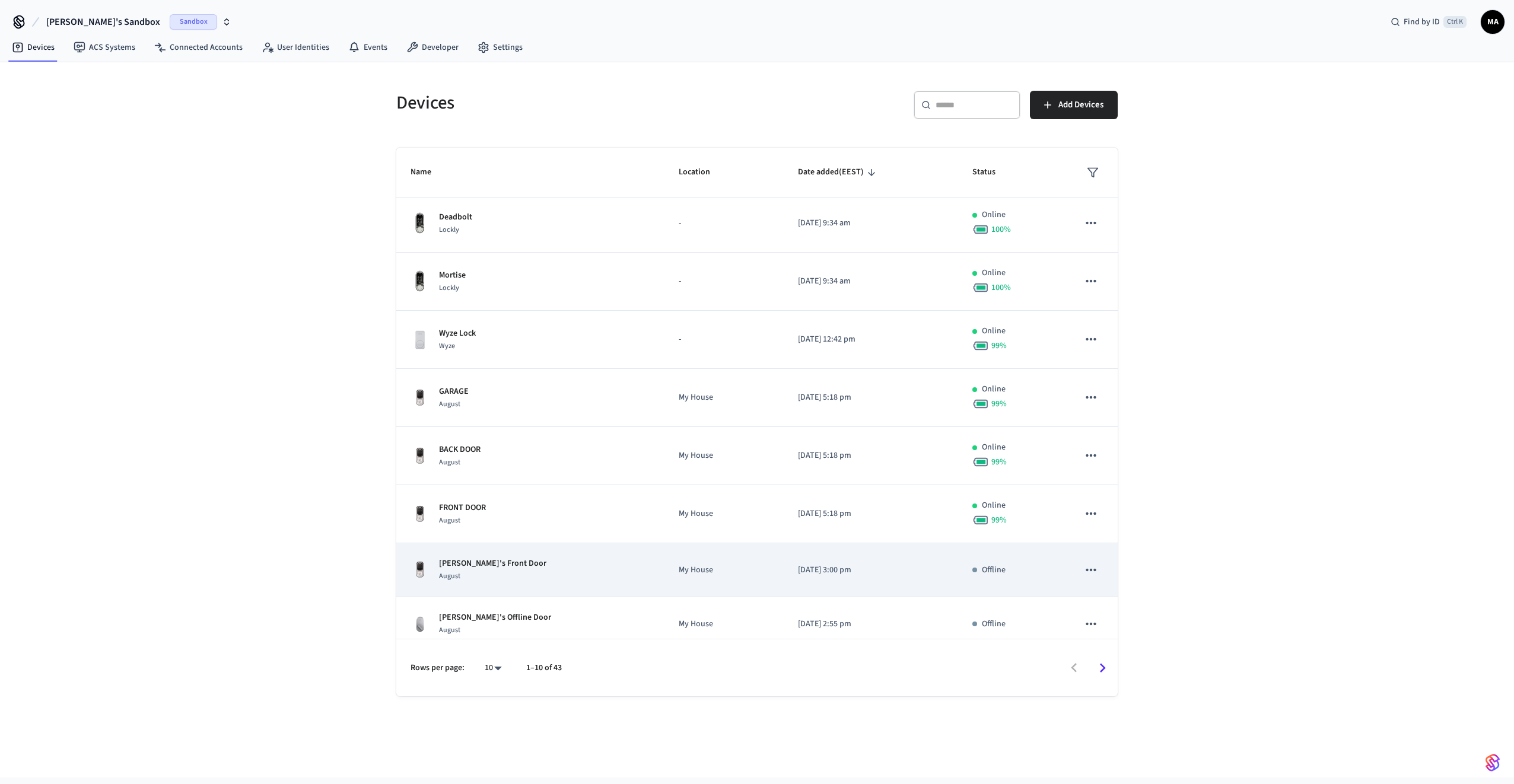
click at [566, 563] on div "[PERSON_NAME]'s Front Door August" at bounding box center [530, 570] width 240 height 25
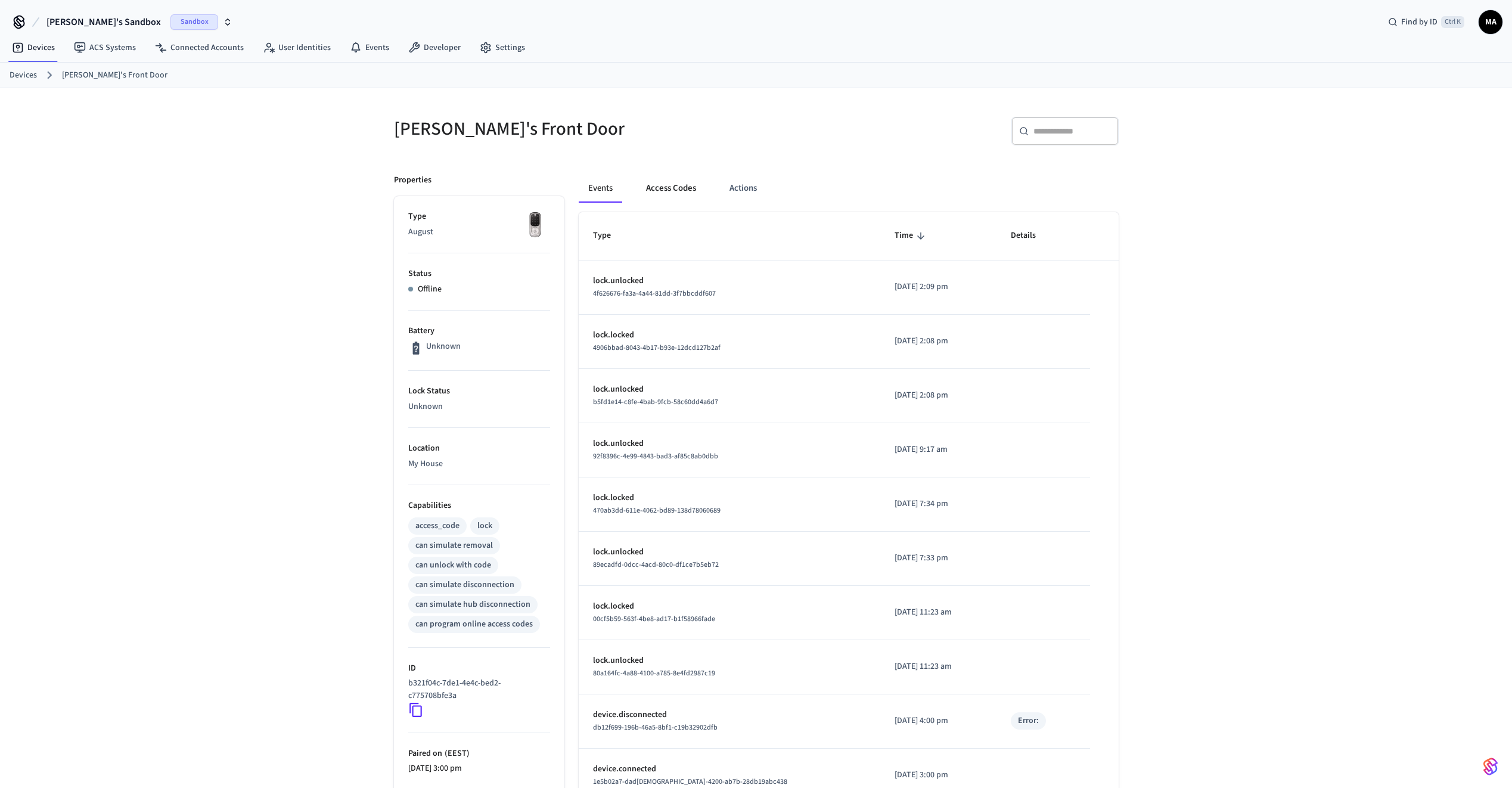
click at [681, 188] on button "Access Codes" at bounding box center [671, 188] width 69 height 29
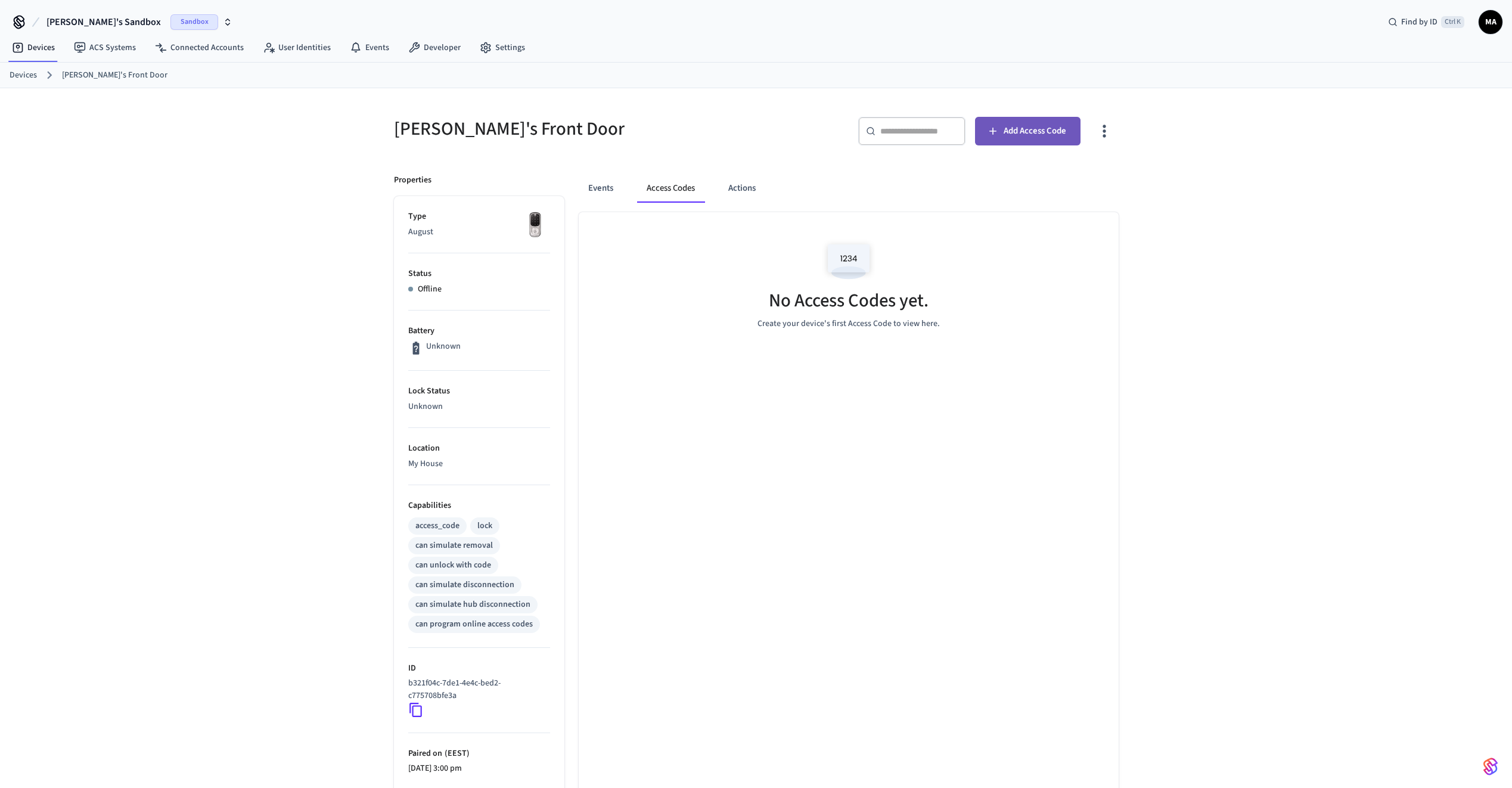
click at [1017, 134] on span "Add Access Code" at bounding box center [1034, 131] width 62 height 15
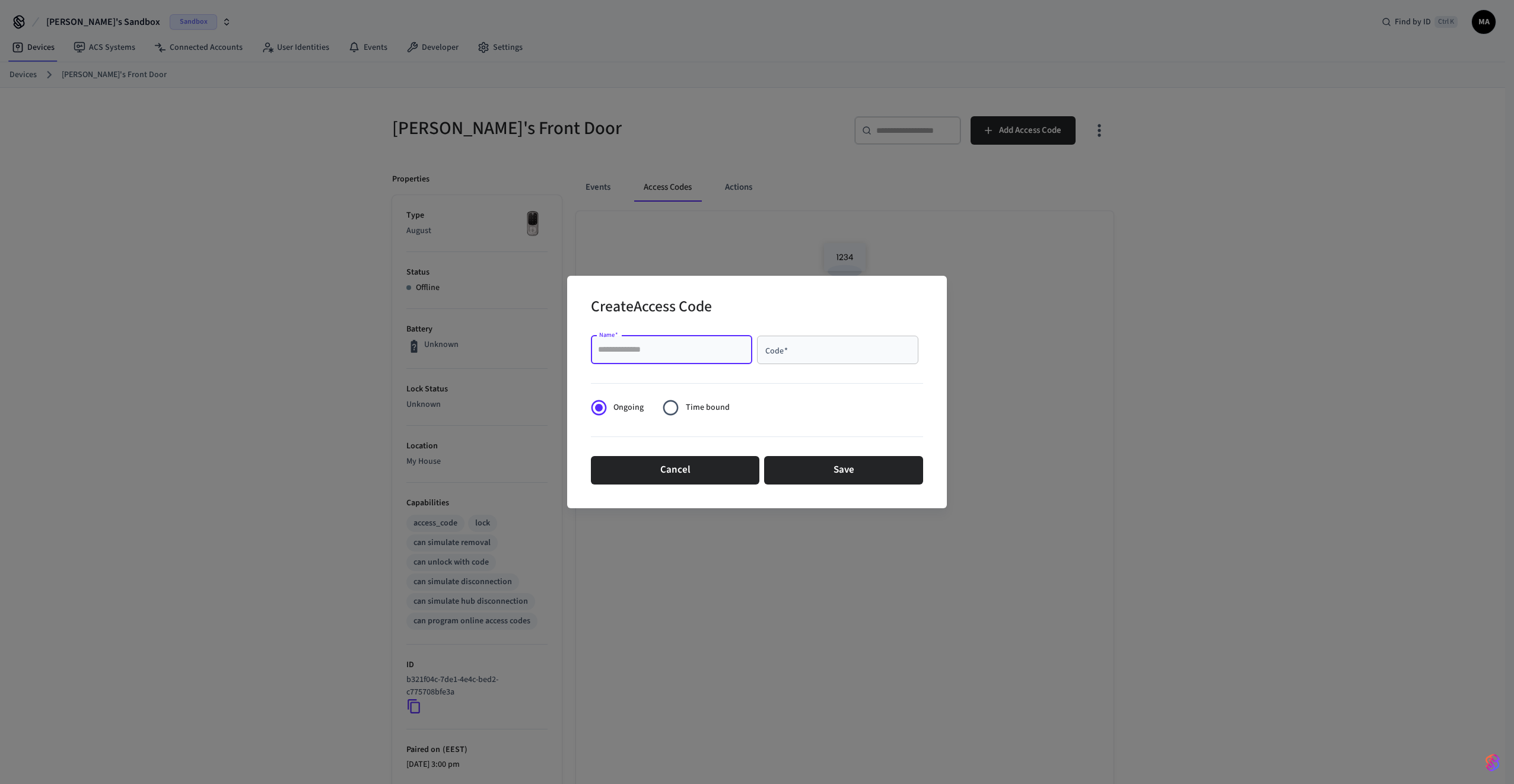
click at [690, 347] on input "Name   *" at bounding box center [672, 350] width 147 height 12
type input "****"
click at [809, 467] on button "Save" at bounding box center [844, 470] width 159 height 29
